Goal: Register for event/course

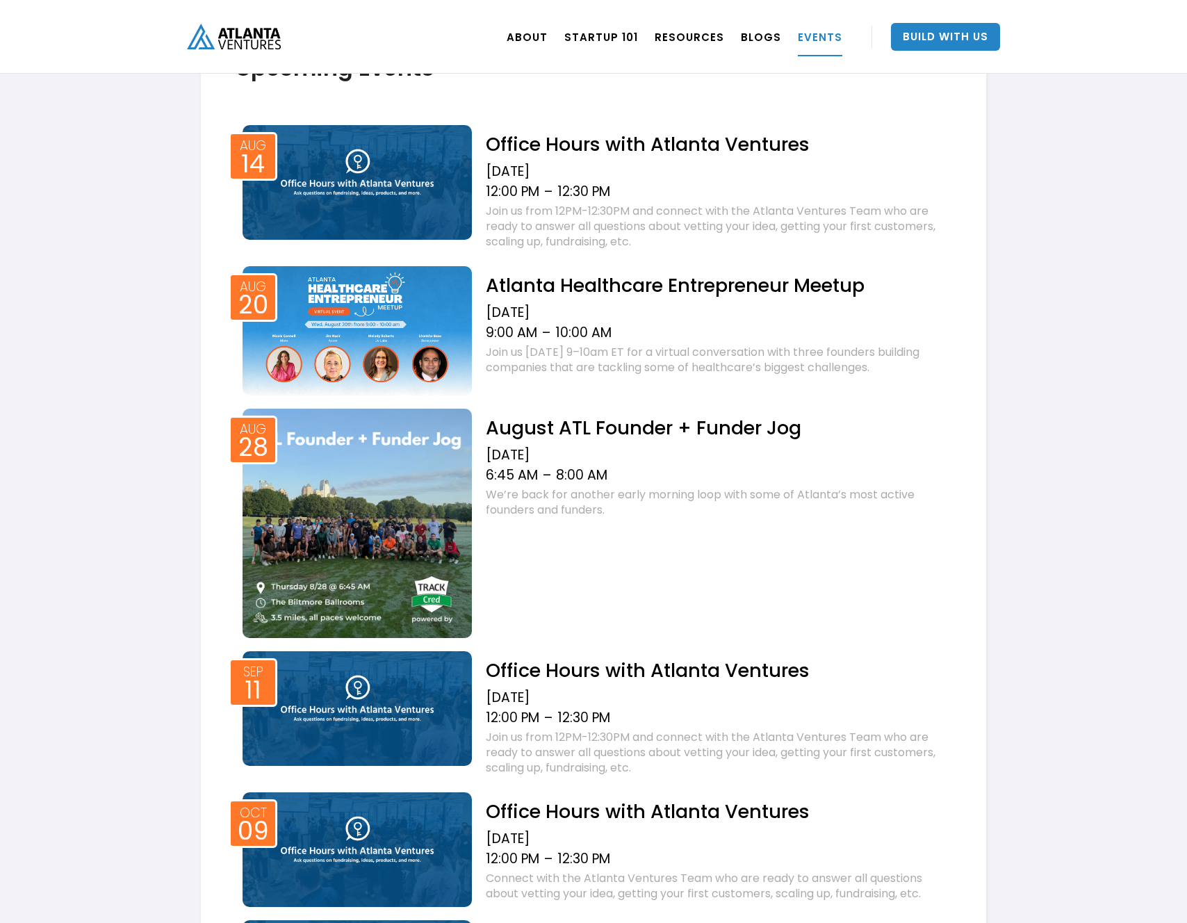
scroll to position [563, 0]
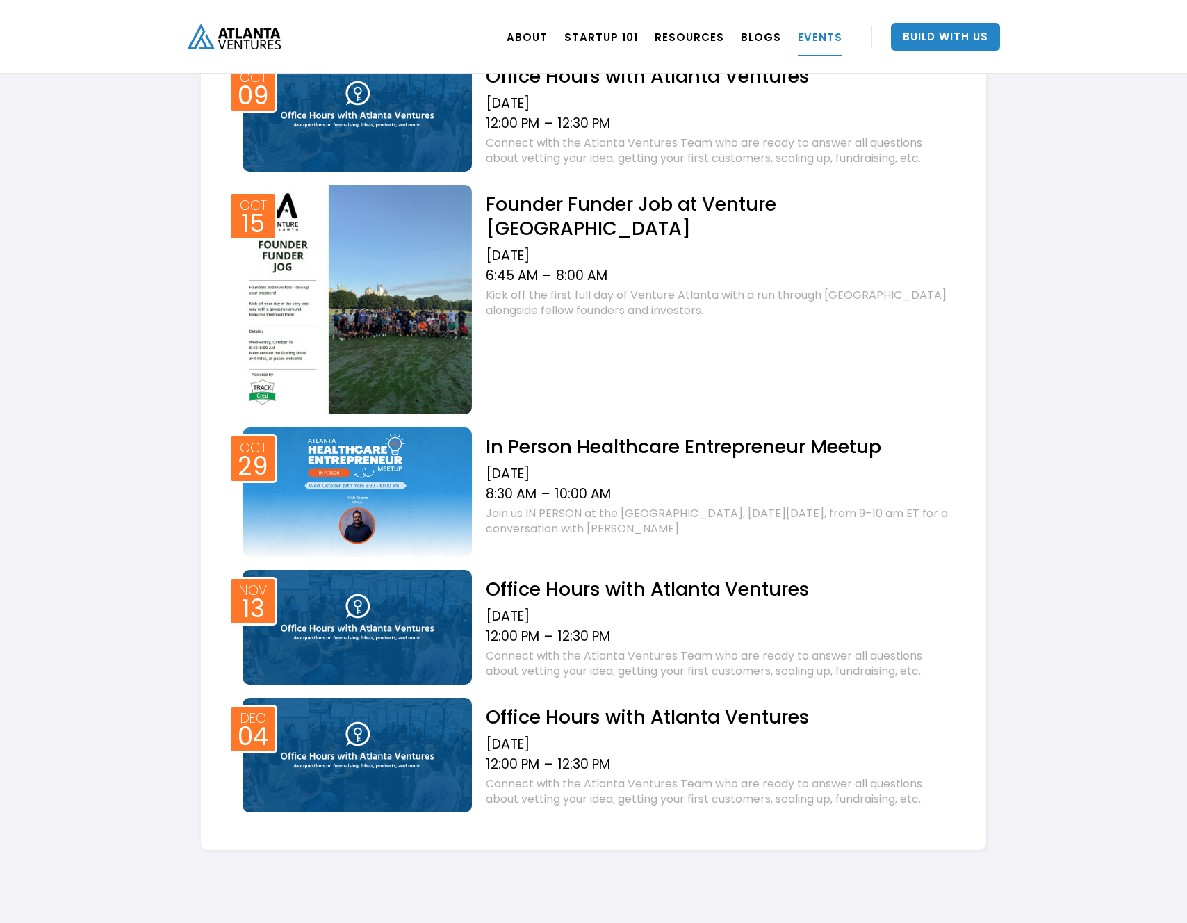
scroll to position [762, 0]
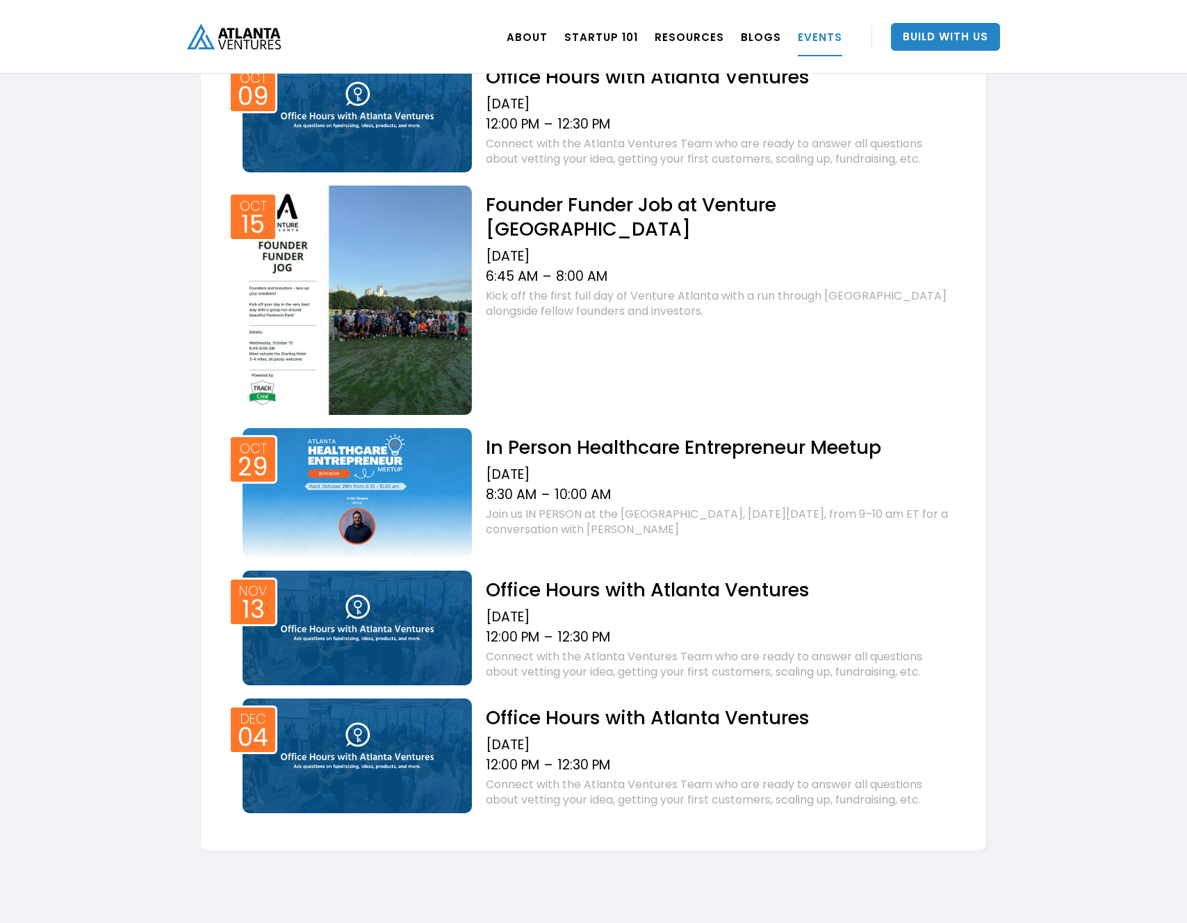
click at [303, 251] on img at bounding box center [356, 299] width 229 height 229
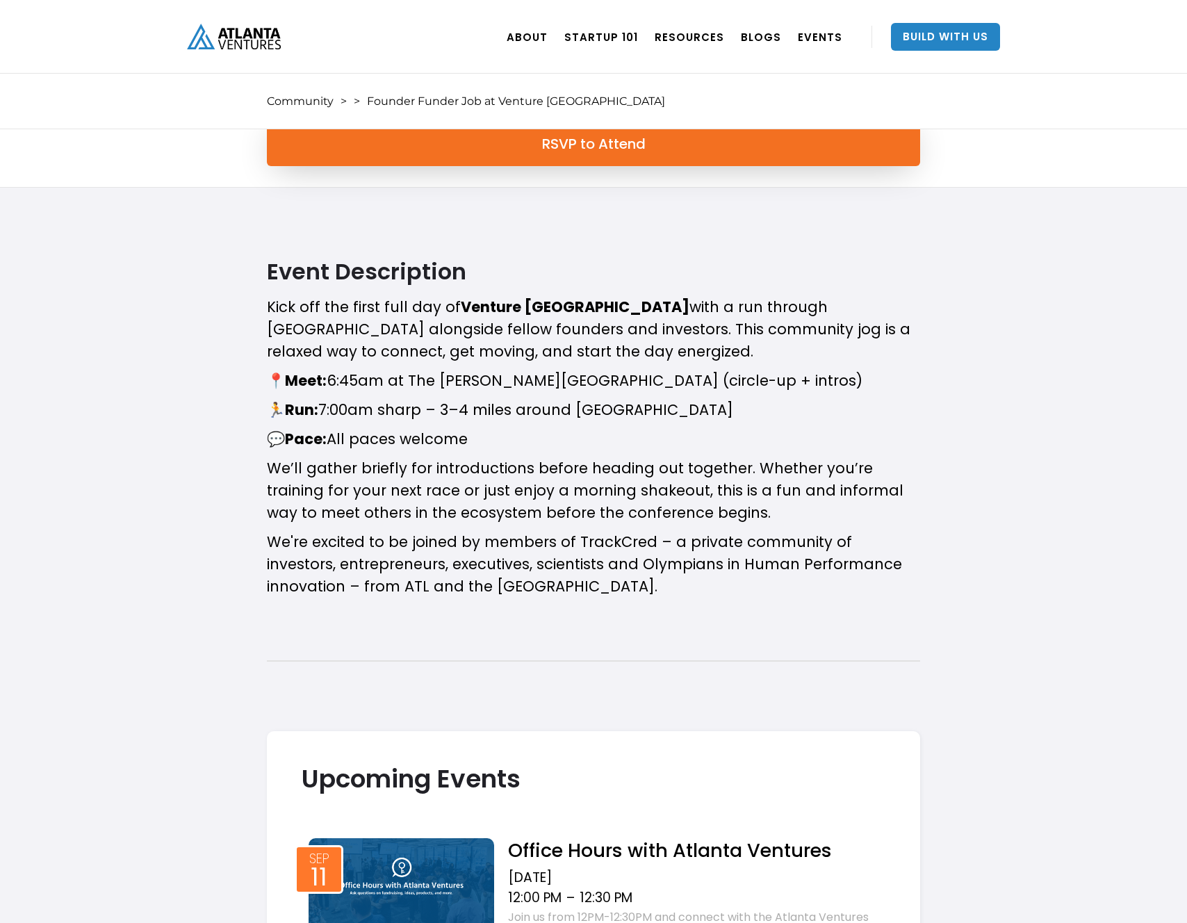
scroll to position [488, 0]
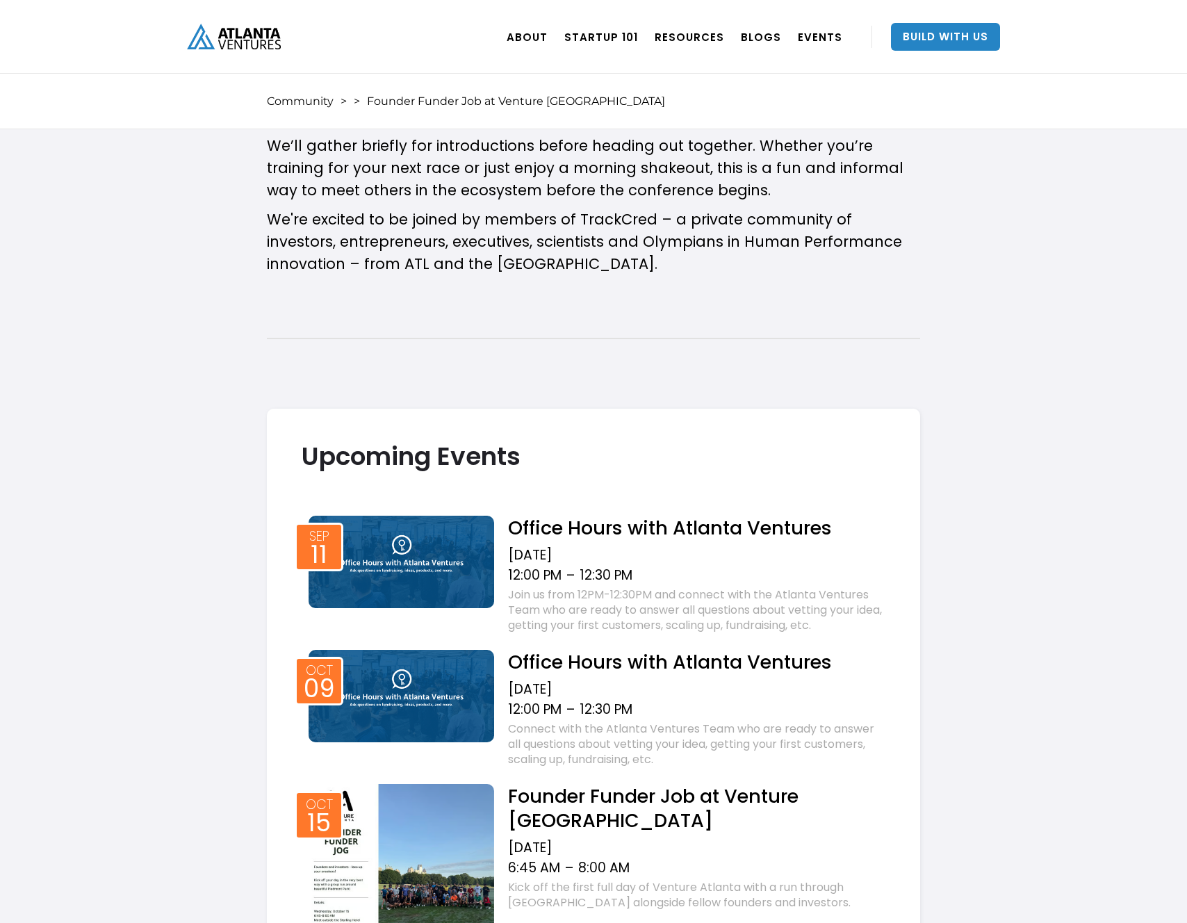
scroll to position [0, 0]
